Goal: Transaction & Acquisition: Purchase product/service

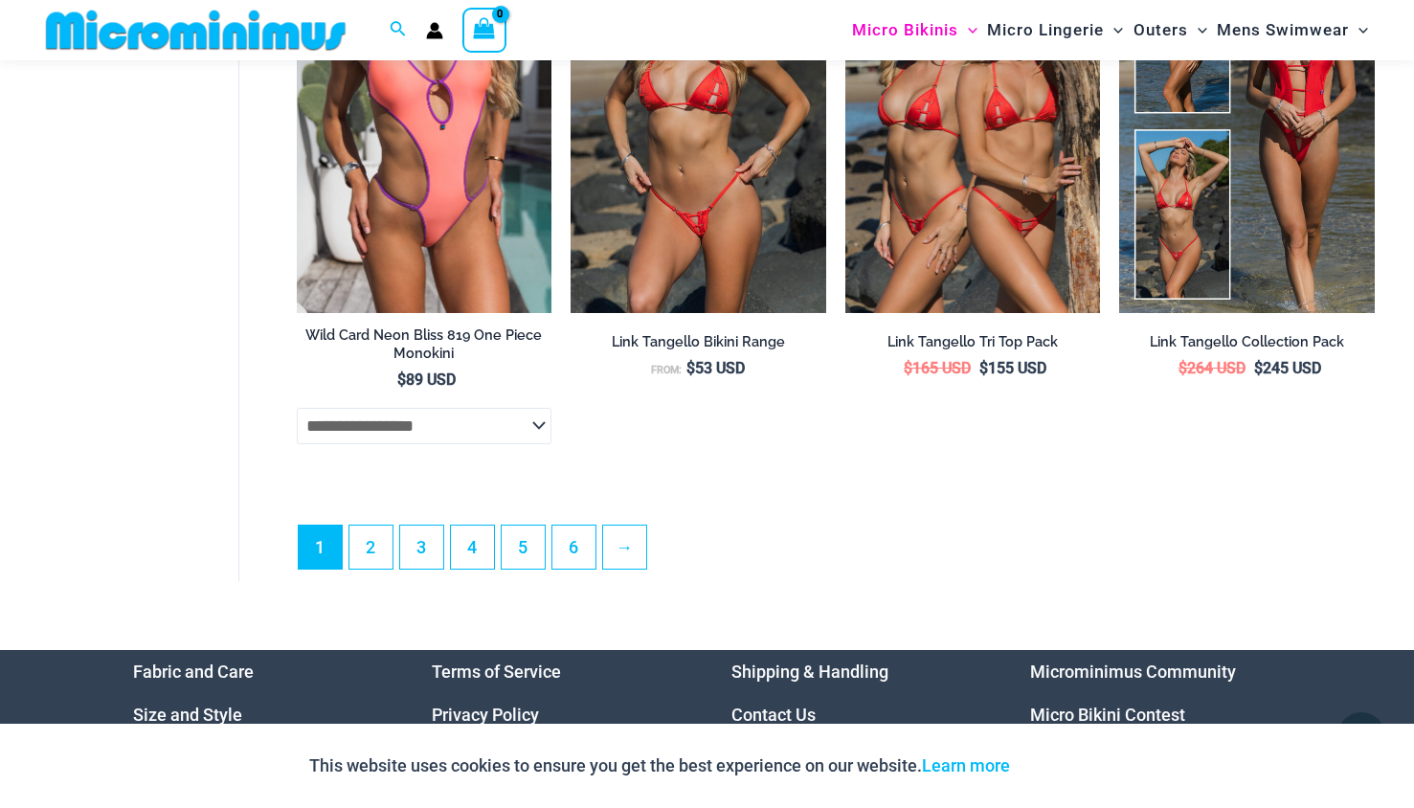
scroll to position [4960, 0]
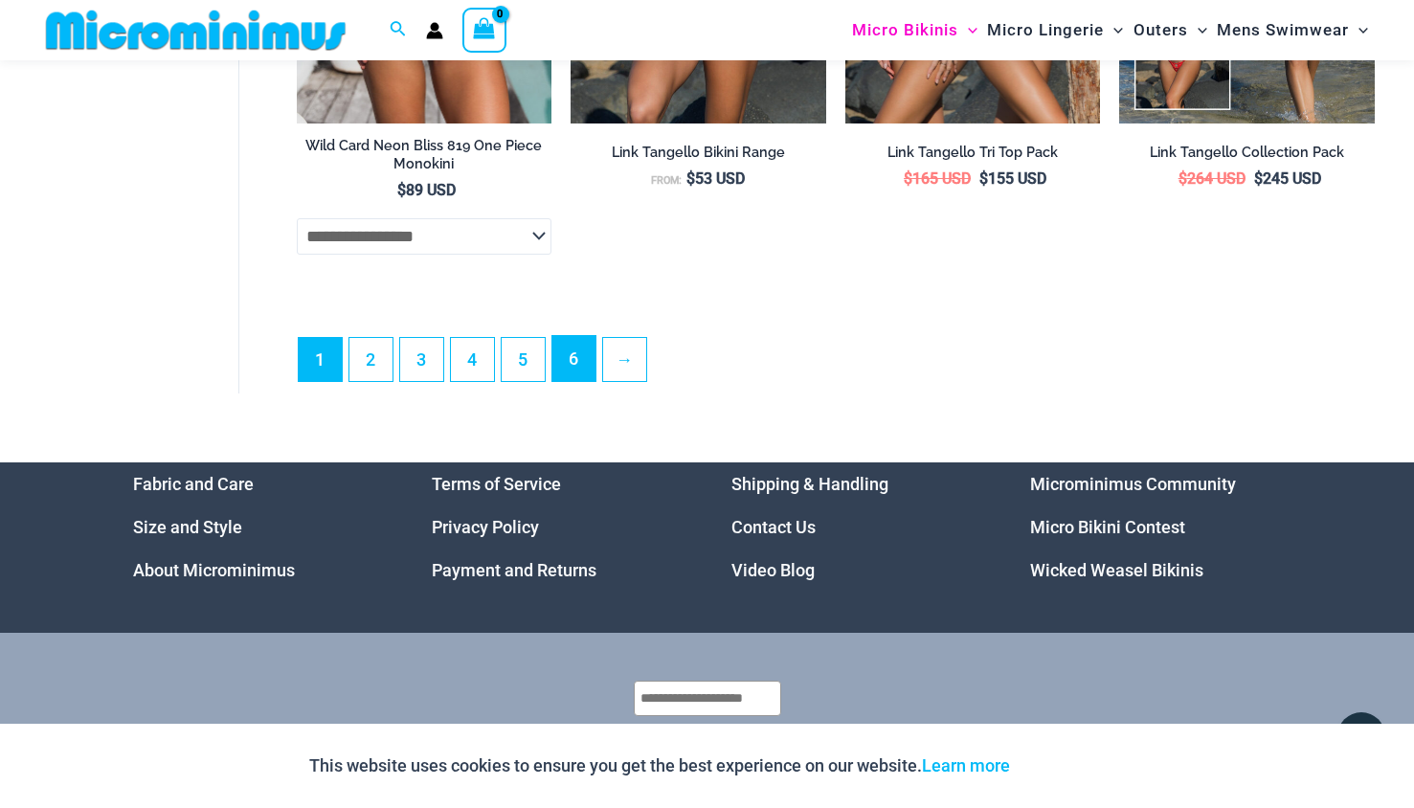
click at [576, 381] on link "6" at bounding box center [573, 358] width 43 height 45
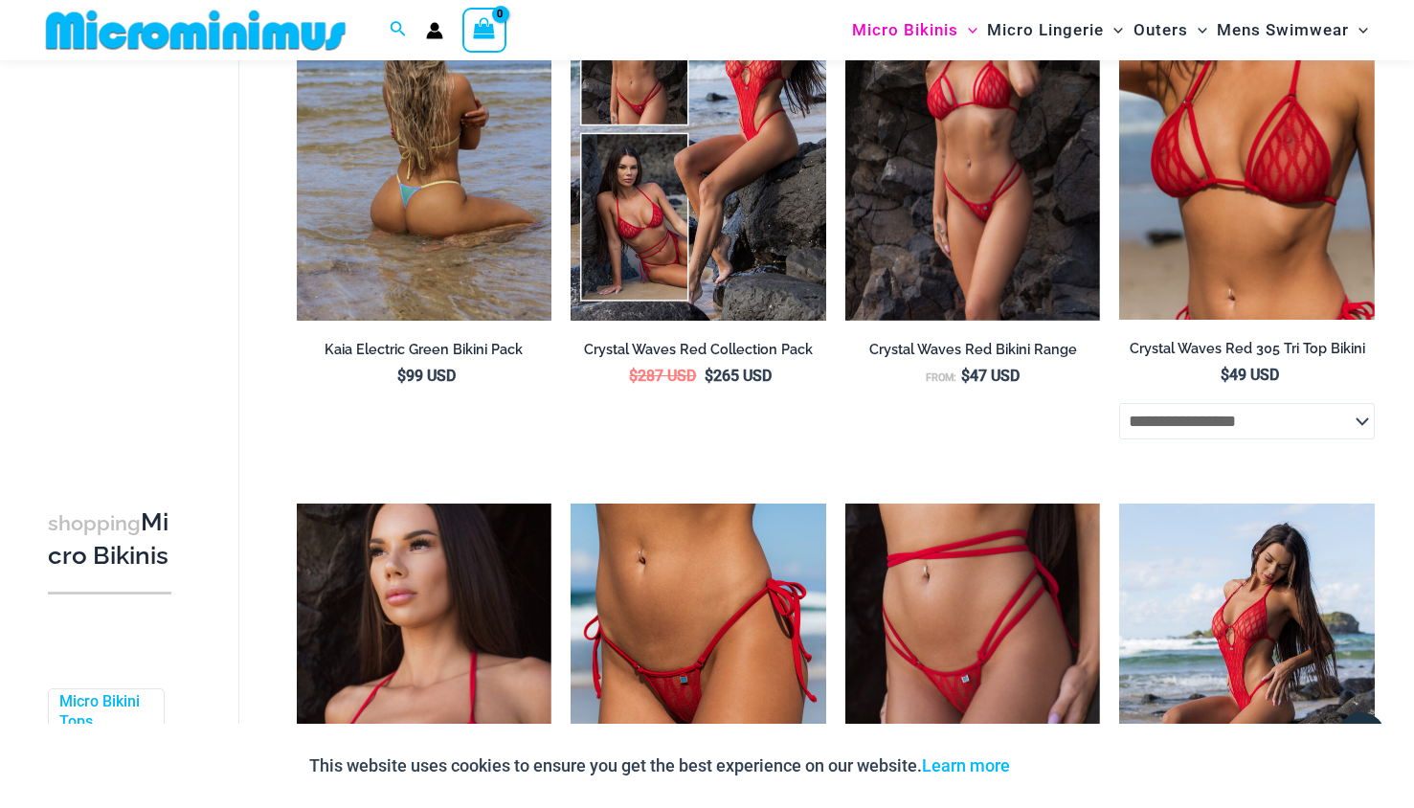
scroll to position [4194, 0]
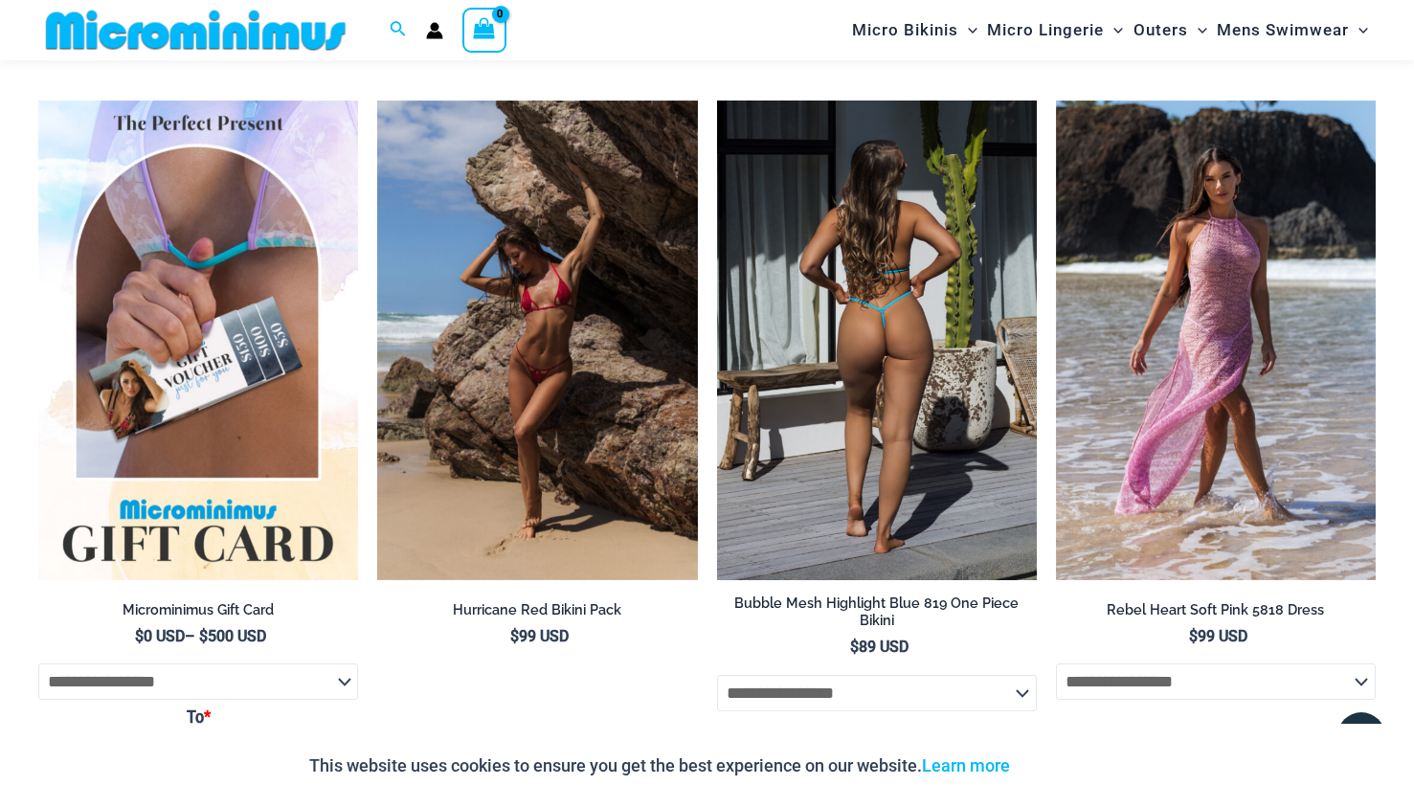
scroll to position [5535, 0]
